Goal: Information Seeking & Learning: Check status

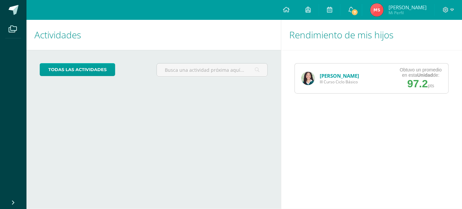
click at [350, 73] on link "[PERSON_NAME]" at bounding box center [339, 75] width 39 height 7
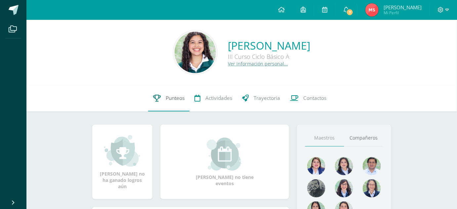
click at [155, 96] on icon at bounding box center [157, 98] width 8 height 7
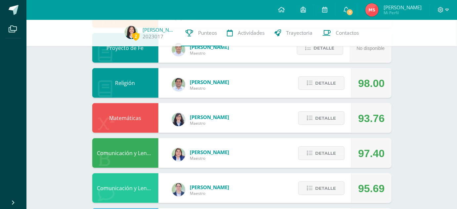
scroll to position [212, 0]
click at [319, 119] on span "Detalle" at bounding box center [325, 118] width 21 height 12
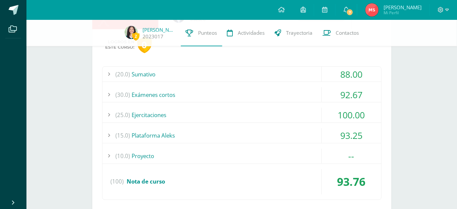
scroll to position [316, 0]
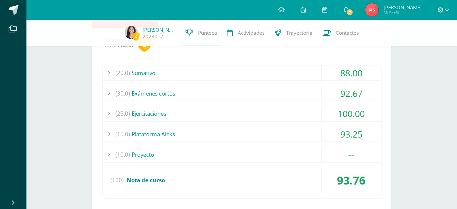
click at [299, 93] on div "(30.0) Exámenes cortos" at bounding box center [242, 93] width 279 height 15
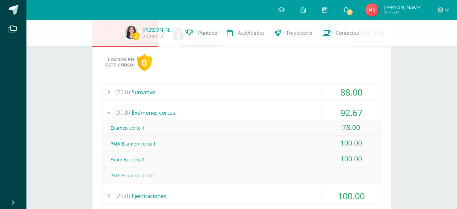
scroll to position [297, 0]
click at [280, 107] on div "(30.0) Exámenes cortos" at bounding box center [242, 112] width 279 height 15
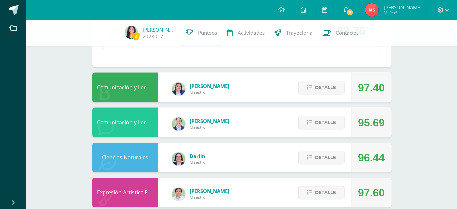
scroll to position [472, 0]
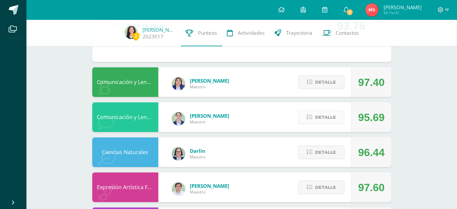
click at [319, 116] on span "Detalle" at bounding box center [325, 117] width 21 height 12
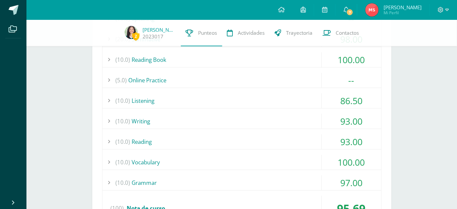
scroll to position [631, 0]
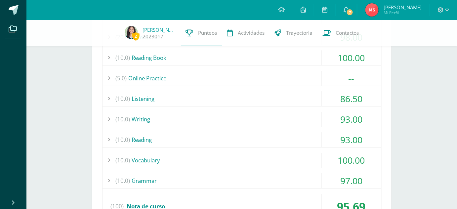
click at [172, 142] on div "(10.0) Reading" at bounding box center [242, 139] width 279 height 15
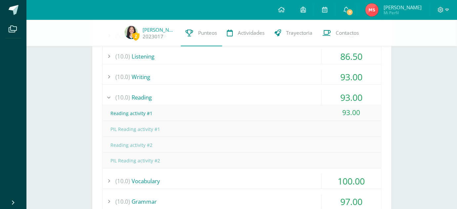
scroll to position [674, 0]
click at [149, 99] on div "(10.0) Reading" at bounding box center [242, 97] width 279 height 15
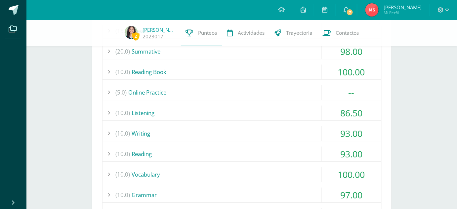
scroll to position [617, 0]
click at [161, 76] on div "(10.0) Reading Book" at bounding box center [242, 72] width 279 height 15
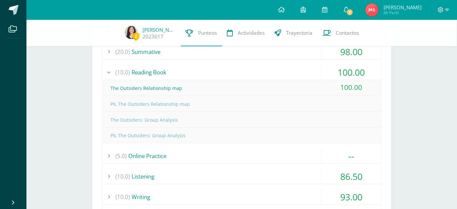
click at [162, 75] on div "(10.0) Reading Book" at bounding box center [242, 72] width 279 height 15
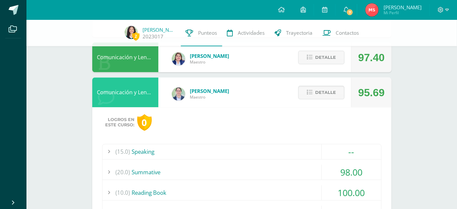
scroll to position [495, 0]
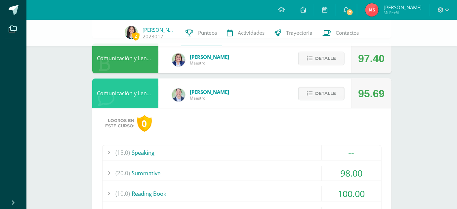
click at [296, 92] on div "Detalle" at bounding box center [320, 93] width 63 height 30
click at [312, 92] on icon at bounding box center [310, 94] width 6 height 6
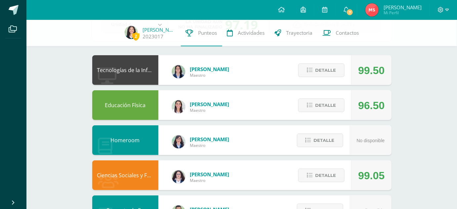
scroll to position [0, 0]
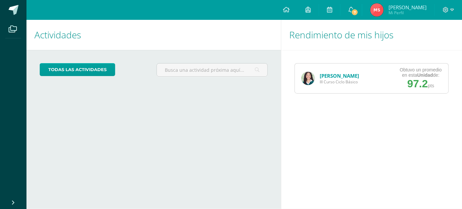
click at [331, 73] on link "[PERSON_NAME]" at bounding box center [339, 75] width 39 height 7
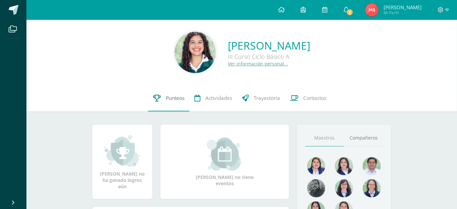
click at [179, 100] on span "Punteos" at bounding box center [175, 98] width 19 height 7
